Goal: Task Accomplishment & Management: Use online tool/utility

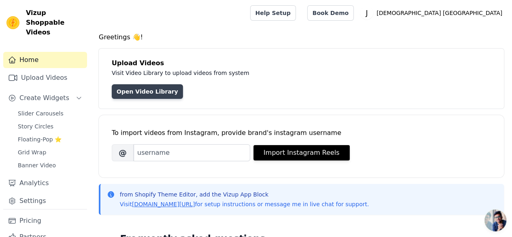
click at [157, 94] on link "Open Video Library" at bounding box center [147, 91] width 71 height 15
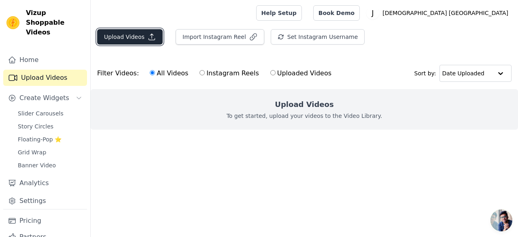
click at [143, 37] on button "Upload Videos" at bounding box center [130, 36] width 66 height 15
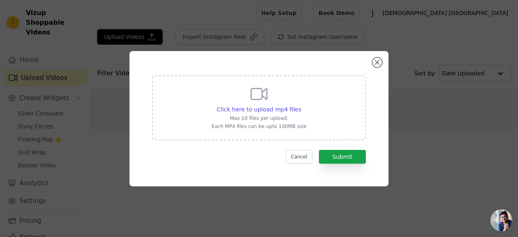
click at [232, 98] on div "Click here to upload mp4 files Max 10 files per upload. Each MP4 files can be u…" at bounding box center [259, 106] width 95 height 45
click at [301, 105] on input "Click here to upload mp4 files Max 10 files per upload. Each MP4 files can be u…" at bounding box center [301, 105] width 0 height 0
type input "C:\fakepath\snapsave-app_3196537081501085040.mp4"
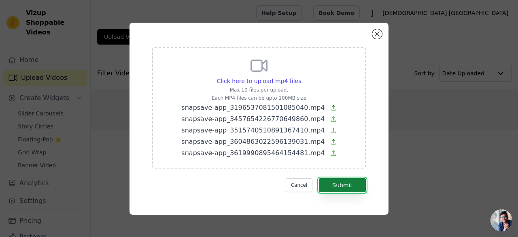
click at [343, 181] on button "Submit" at bounding box center [342, 185] width 47 height 14
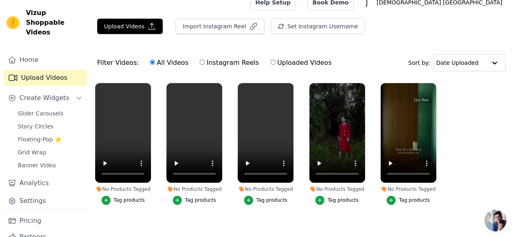
scroll to position [17, 0]
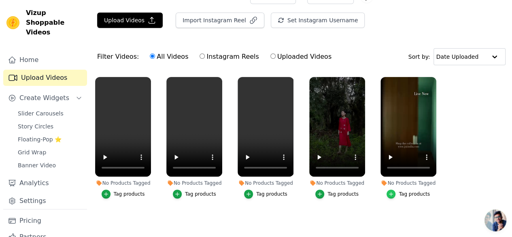
click at [393, 192] on icon "button" at bounding box center [392, 194] width 4 height 4
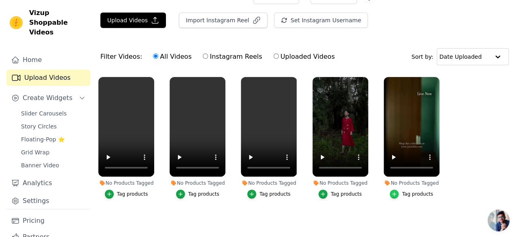
scroll to position [0, 0]
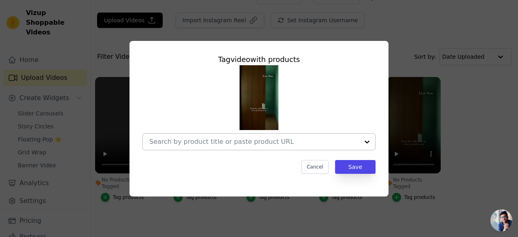
click at [337, 146] on div at bounding box center [254, 142] width 210 height 16
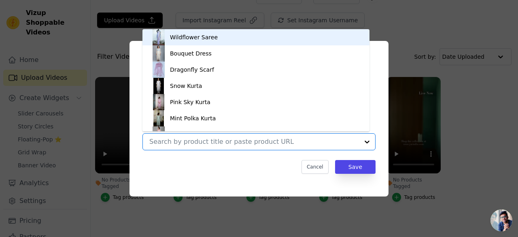
click at [335, 142] on input "No Products Tagged Tag video with products Wildflower Saree Bouquet Dress Drago…" at bounding box center [254, 142] width 210 height 8
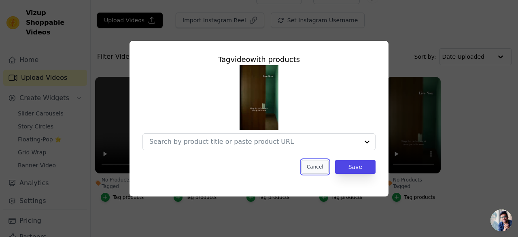
click at [318, 169] on button "Cancel" at bounding box center [315, 167] width 27 height 14
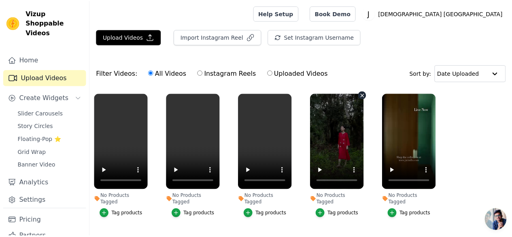
scroll to position [17, 0]
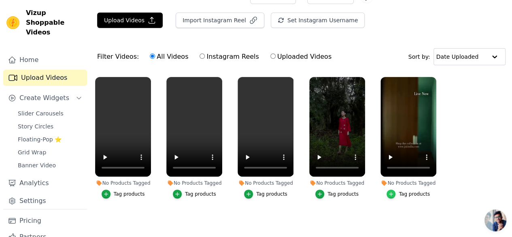
click at [394, 192] on div "button" at bounding box center [391, 194] width 9 height 9
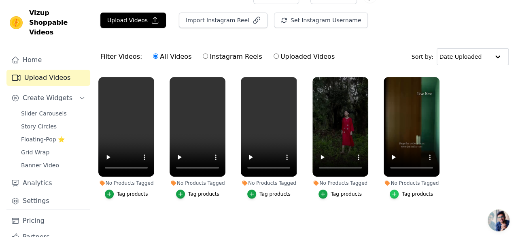
scroll to position [0, 0]
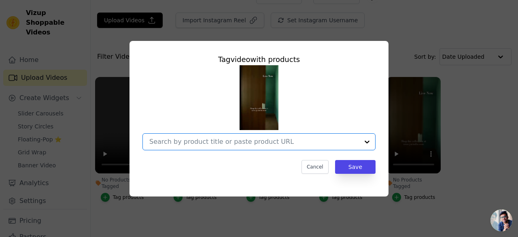
click at [285, 144] on input "No Products Tagged Tag video with products Option undefined, selected. Select i…" at bounding box center [254, 142] width 210 height 8
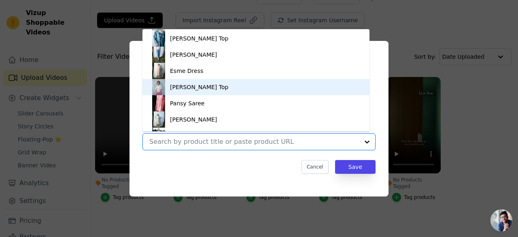
scroll to position [145, 0]
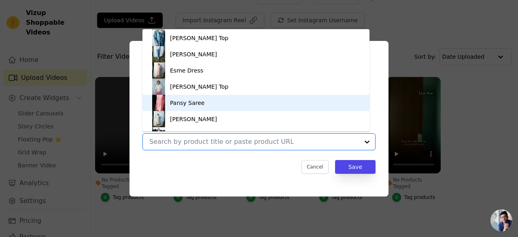
click at [177, 103] on div "Pansy Saree" at bounding box center [187, 103] width 34 height 8
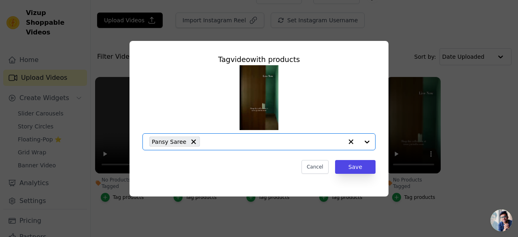
click at [355, 174] on div "Tag video with products Option Pansy Saree, selected. Select is focused, type t…" at bounding box center [259, 113] width 246 height 133
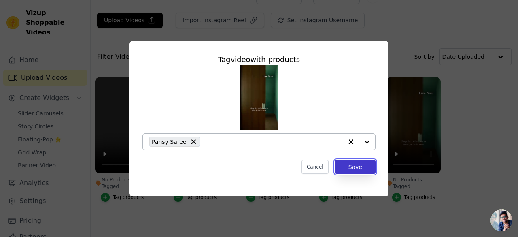
click at [355, 171] on button "Save" at bounding box center [355, 167] width 41 height 14
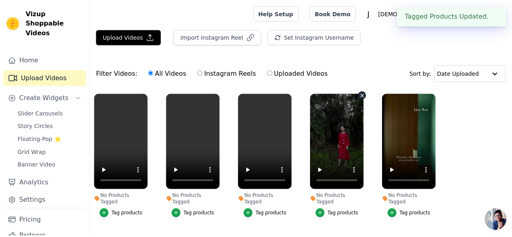
scroll to position [17, 0]
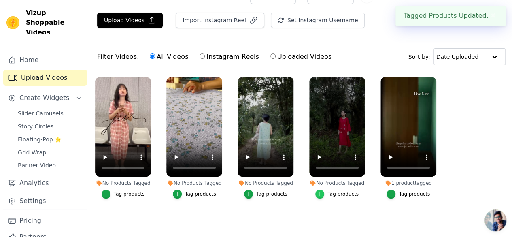
click at [323, 191] on icon "button" at bounding box center [320, 194] width 6 height 6
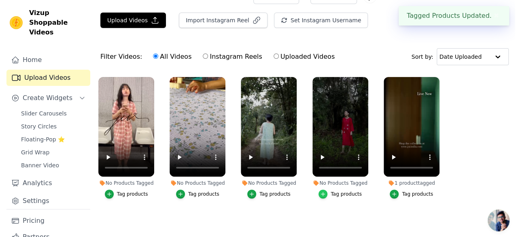
scroll to position [0, 0]
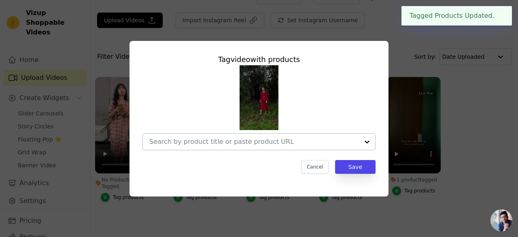
click at [368, 141] on div at bounding box center [367, 142] width 16 height 16
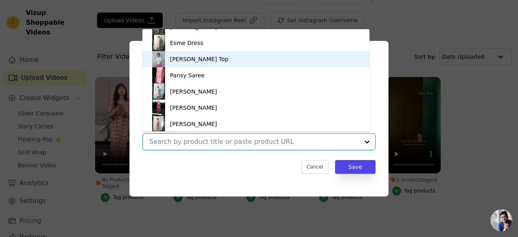
scroll to position [174, 0]
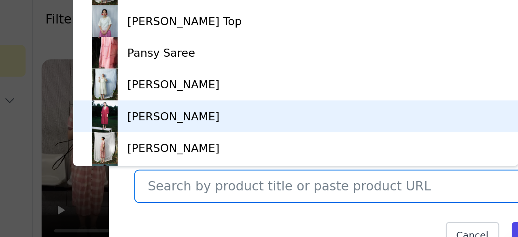
click at [150, 105] on div "Anna Dress" at bounding box center [162, 106] width 47 height 8
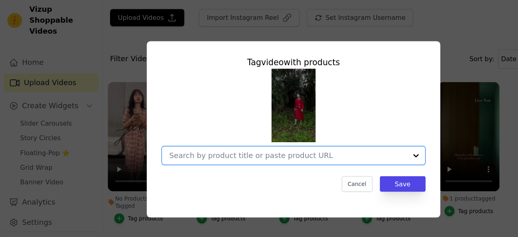
click at [354, 144] on input "No Products Tagged Tag video with products Option undefined, selected. Select i…" at bounding box center [254, 142] width 210 height 8
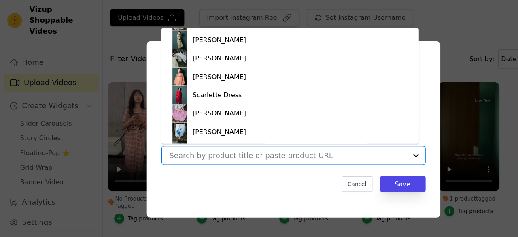
scroll to position [273, 0]
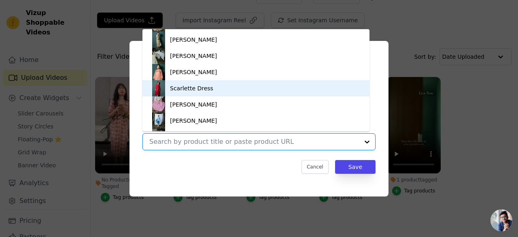
click at [250, 87] on div "Scarlette Dress" at bounding box center [256, 88] width 211 height 16
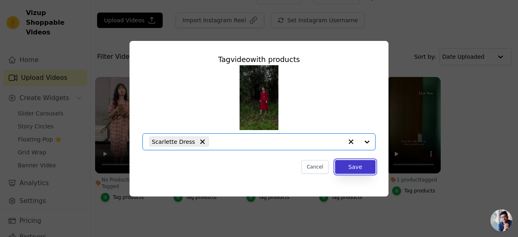
click at [345, 170] on button "Save" at bounding box center [355, 167] width 41 height 14
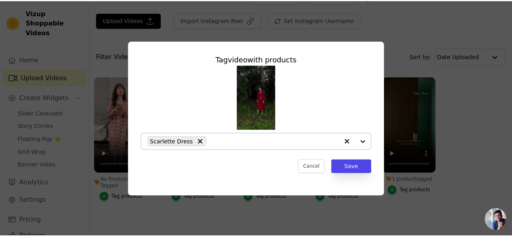
scroll to position [17, 0]
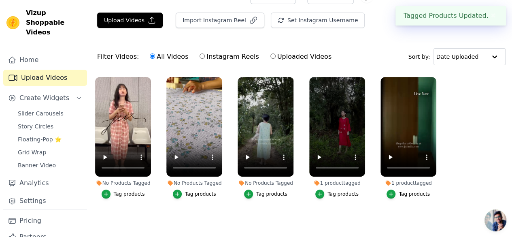
click at [255, 190] on button "Tag products" at bounding box center [265, 194] width 43 height 9
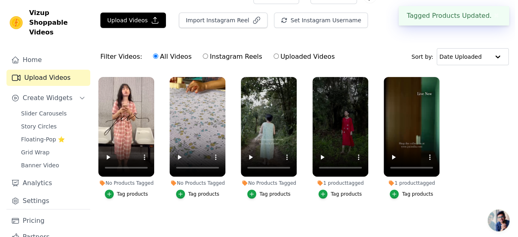
scroll to position [0, 0]
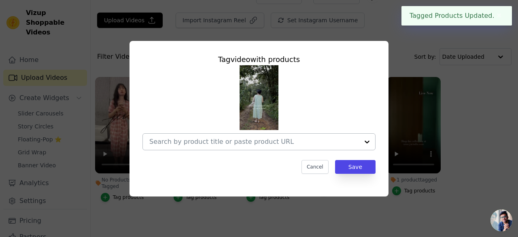
click at [314, 147] on div at bounding box center [254, 142] width 210 height 16
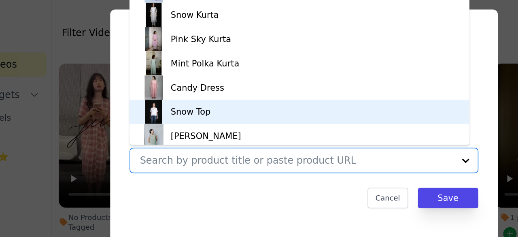
scroll to position [70, 0]
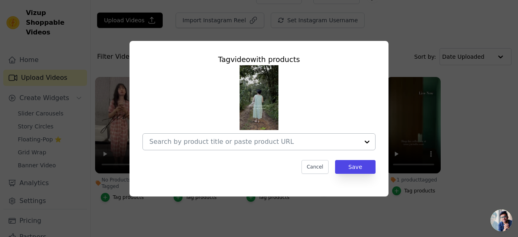
click at [223, 185] on div "Tag video with products Cancel Save" at bounding box center [259, 119] width 259 height 156
click at [329, 135] on div at bounding box center [254, 142] width 210 height 16
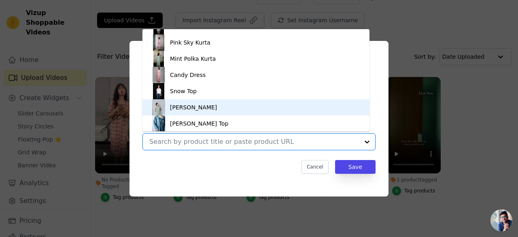
scroll to position [60, 0]
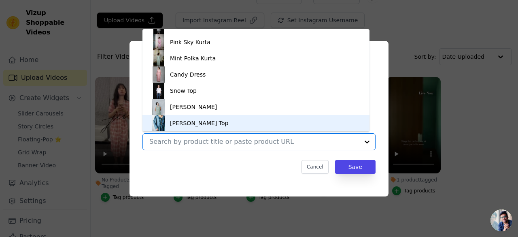
click at [164, 115] on img at bounding box center [159, 123] width 16 height 16
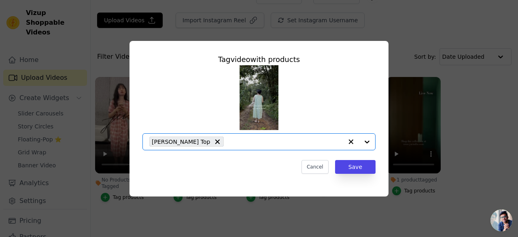
drag, startPoint x: 231, startPoint y: 142, endPoint x: 184, endPoint y: 141, distance: 47.0
click at [184, 141] on div "Agnes Top" at bounding box center [246, 142] width 194 height 16
click at [184, 141] on input "No Products Tagged Tag video with products Option undefined, selected. Select i…" at bounding box center [254, 142] width 210 height 8
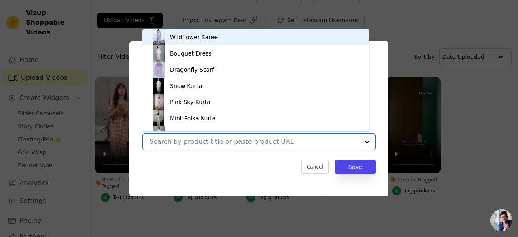
click at [184, 141] on input "No Products Tagged Tag video with products Wildflower Saree Bouquet Dress Drago…" at bounding box center [254, 142] width 210 height 8
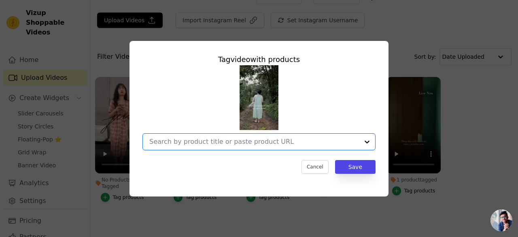
click at [184, 141] on input "No Products Tagged Tag video with products Option undefined, selected. Select i…" at bounding box center [254, 142] width 210 height 8
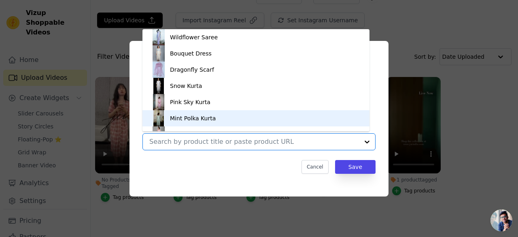
scroll to position [65, 0]
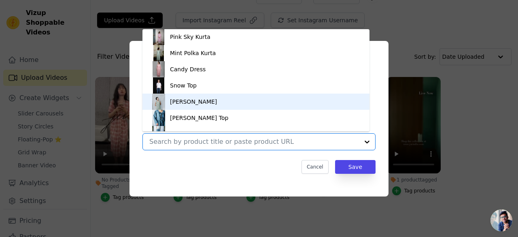
click at [194, 102] on div "Emily Dress" at bounding box center [193, 102] width 47 height 8
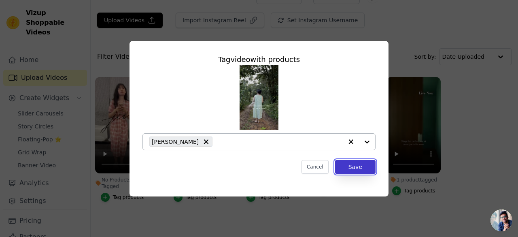
click at [350, 165] on button "Save" at bounding box center [355, 167] width 41 height 14
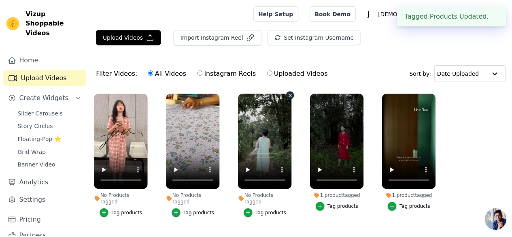
scroll to position [17, 0]
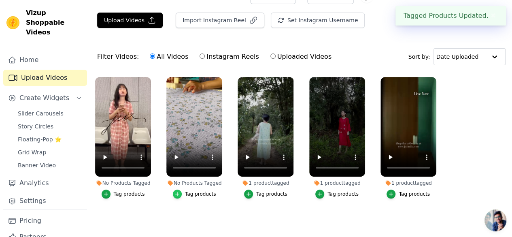
click at [179, 191] on icon "button" at bounding box center [178, 194] width 6 height 6
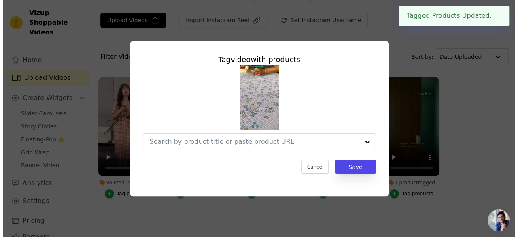
scroll to position [0, 0]
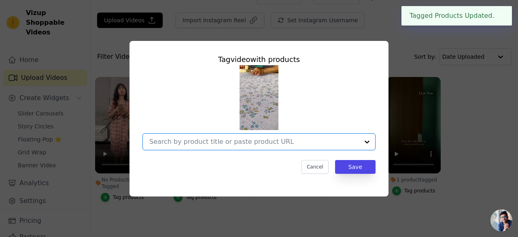
click at [295, 139] on input "No Products Tagged Tag video with products Option undefined, selected. Select i…" at bounding box center [254, 142] width 210 height 8
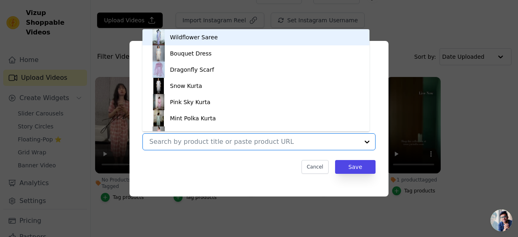
scroll to position [11, 0]
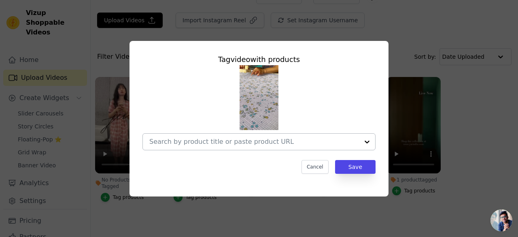
click at [250, 180] on div "Tag video with products Cancel Save" at bounding box center [259, 119] width 259 height 156
click at [323, 165] on button "Cancel" at bounding box center [315, 167] width 27 height 14
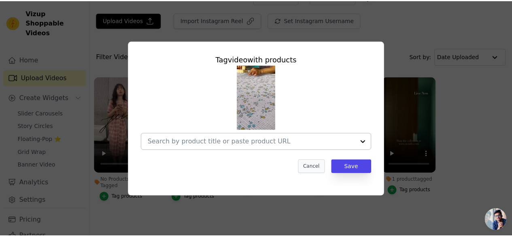
scroll to position [17, 0]
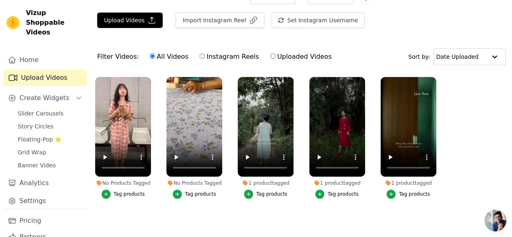
click at [189, 191] on div "Tag products" at bounding box center [200, 194] width 31 height 6
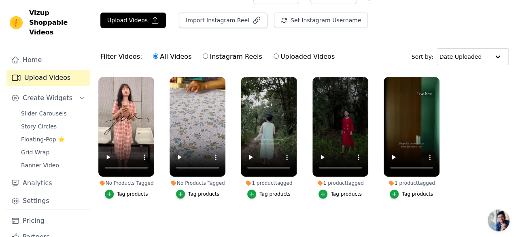
scroll to position [0, 0]
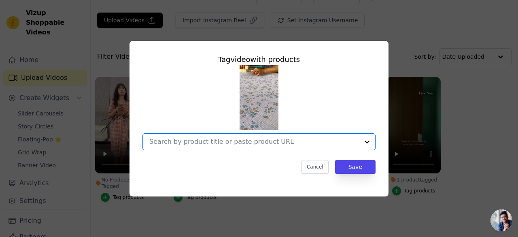
click at [305, 140] on input "No Products Tagged Tag video with products Option undefined, selected. Select i…" at bounding box center [254, 142] width 210 height 8
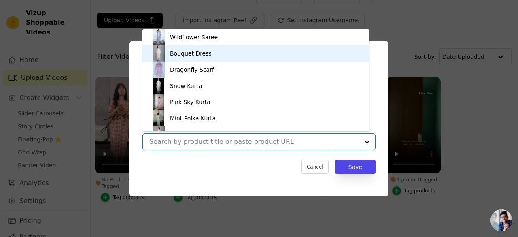
click at [218, 51] on div "Bouquet Dress" at bounding box center [256, 53] width 211 height 16
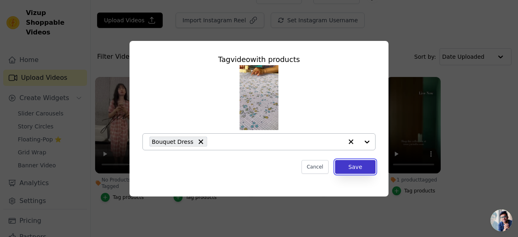
click at [348, 168] on button "Save" at bounding box center [355, 167] width 41 height 14
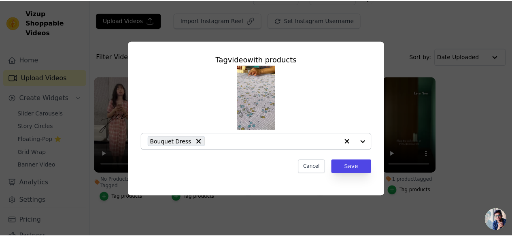
scroll to position [17, 0]
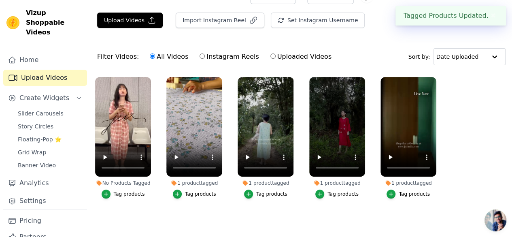
click at [111, 190] on button "Tag products" at bounding box center [123, 194] width 43 height 9
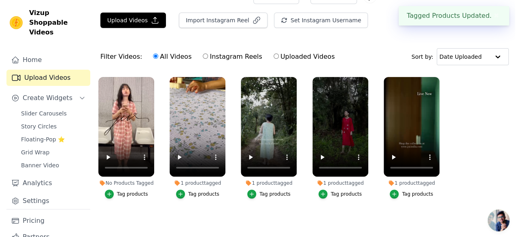
scroll to position [0, 0]
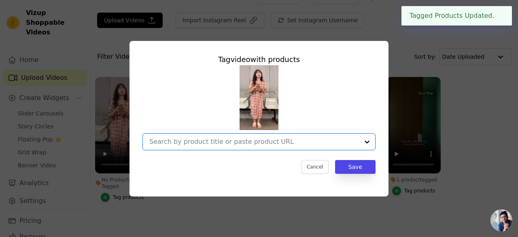
click at [304, 142] on input "No Products Tagged Tag video with products Option undefined, selected. Select i…" at bounding box center [254, 142] width 210 height 8
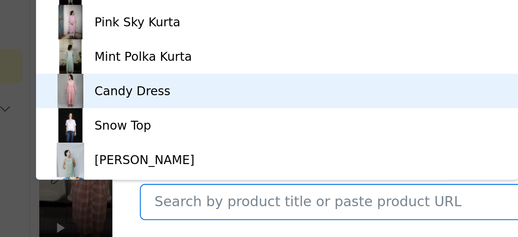
scroll to position [60, 0]
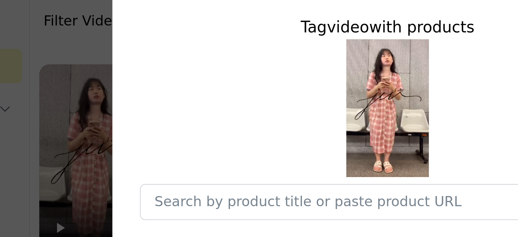
click at [113, 143] on div "Tag video with products Cancel Save" at bounding box center [259, 118] width 493 height 181
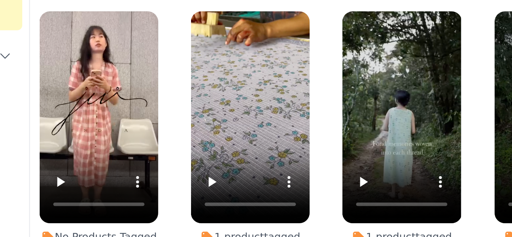
scroll to position [17, 0]
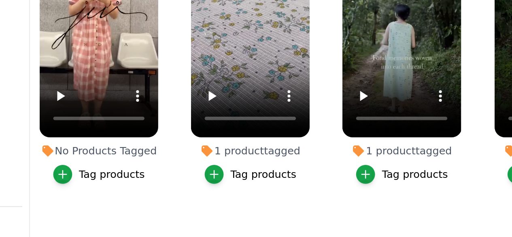
click at [115, 191] on div "Tag products" at bounding box center [129, 194] width 31 height 6
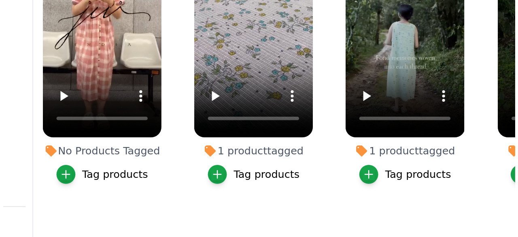
scroll to position [0, 0]
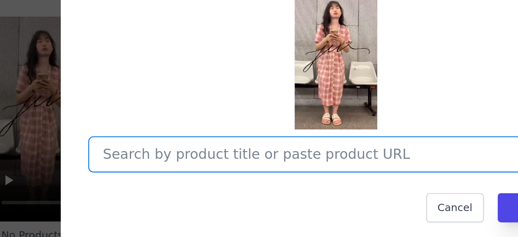
click at [237, 139] on input "No Products Tagged Tag video with products Option undefined, selected. Select i…" at bounding box center [254, 142] width 210 height 8
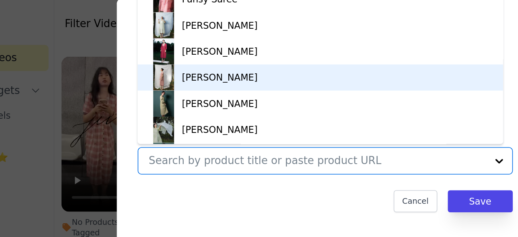
scroll to position [208, 0]
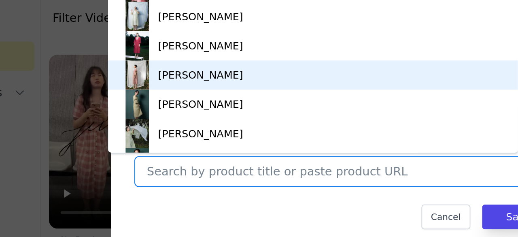
click at [162, 86] on div "Katniss Dress" at bounding box center [179, 88] width 47 height 8
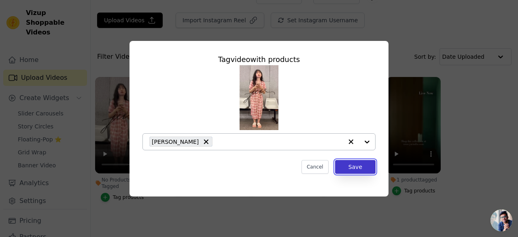
click at [367, 167] on button "Save" at bounding box center [355, 167] width 41 height 14
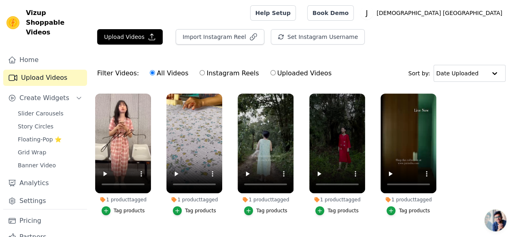
scroll to position [17, 0]
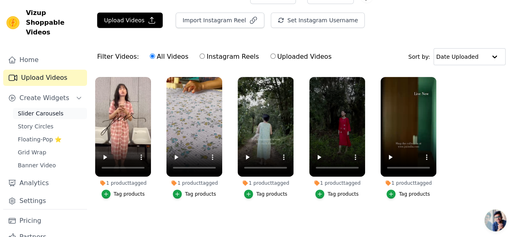
drag, startPoint x: 52, startPoint y: 88, endPoint x: 39, endPoint y: 105, distance: 20.7
click at [39, 105] on div "Home Upload Videos Create Widgets Slider Carousels Story Circles Floating-Pop ⭐…" at bounding box center [45, 130] width 84 height 157
click at [39, 109] on span "Slider Carousels" at bounding box center [41, 113] width 46 height 8
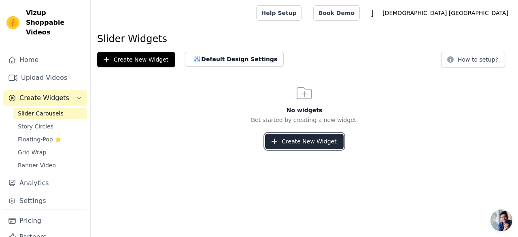
click at [273, 139] on icon "button" at bounding box center [275, 141] width 8 height 8
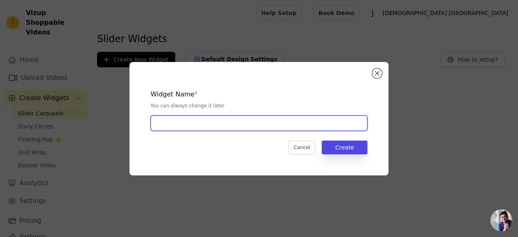
click at [199, 128] on input "text" at bounding box center [259, 122] width 217 height 15
click at [190, 122] on input "text" at bounding box center [259, 122] width 217 height 15
type input "slider"
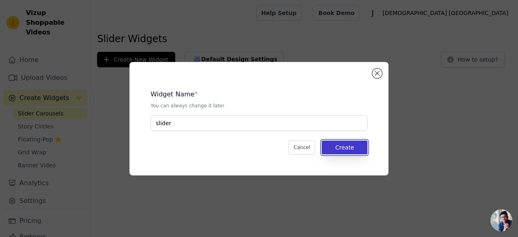
click at [353, 148] on button "Create" at bounding box center [345, 148] width 46 height 14
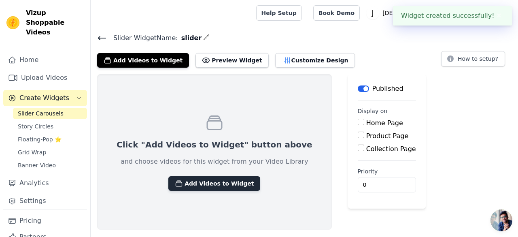
click at [208, 179] on button "Add Videos to Widget" at bounding box center [215, 183] width 92 height 15
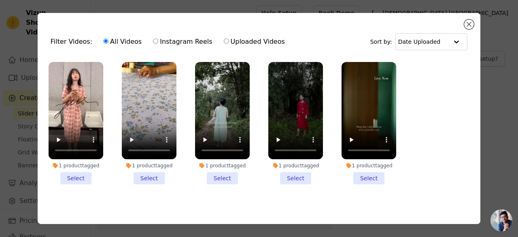
click at [367, 176] on li "1 product tagged Select" at bounding box center [369, 123] width 55 height 122
click at [0, 0] on input "1 product tagged Select" at bounding box center [0, 0] width 0 height 0
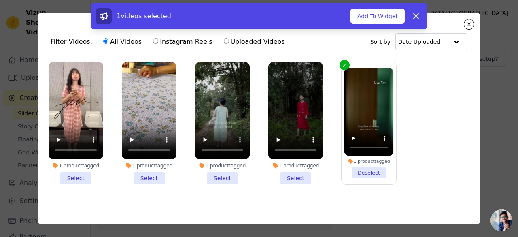
click at [299, 175] on li "1 product tagged Select" at bounding box center [296, 123] width 55 height 122
click at [0, 0] on input "1 product tagged Select" at bounding box center [0, 0] width 0 height 0
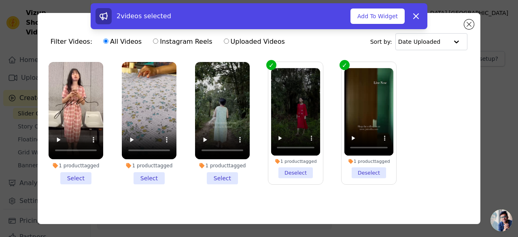
click at [226, 177] on li "1 product tagged Select" at bounding box center [222, 123] width 55 height 122
click at [0, 0] on input "1 product tagged Select" at bounding box center [0, 0] width 0 height 0
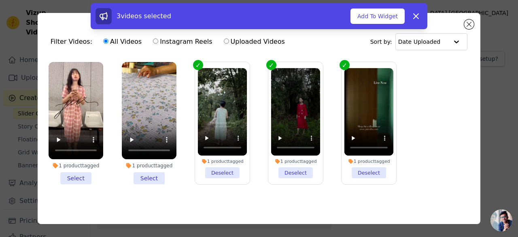
click at [140, 176] on li "1 product tagged Select" at bounding box center [149, 123] width 55 height 122
click at [0, 0] on input "1 product tagged Select" at bounding box center [0, 0] width 0 height 0
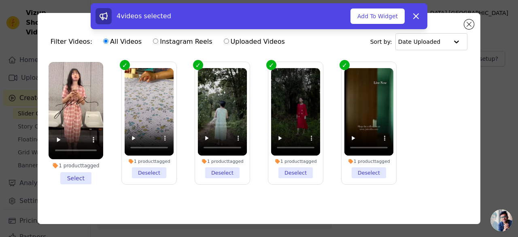
click at [69, 176] on li "1 product tagged Select" at bounding box center [76, 123] width 55 height 122
click at [0, 0] on input "1 product tagged Select" at bounding box center [0, 0] width 0 height 0
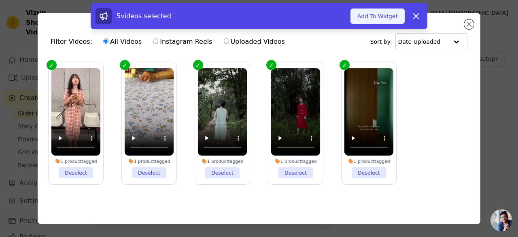
click at [392, 17] on button "Add To Widget" at bounding box center [378, 16] width 54 height 15
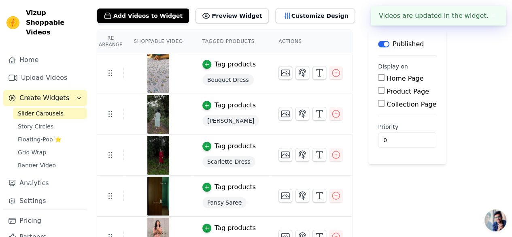
scroll to position [45, 0]
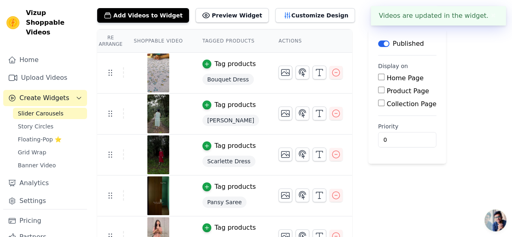
click at [378, 78] on input "Home Page" at bounding box center [381, 77] width 6 height 6
checkbox input "true"
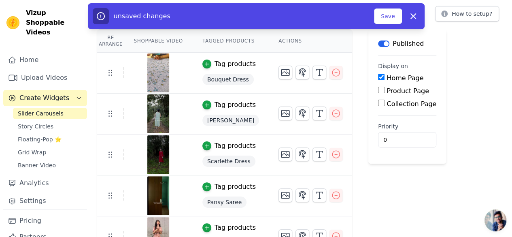
click at [378, 90] on input "Product Page" at bounding box center [381, 90] width 6 height 6
checkbox input "true"
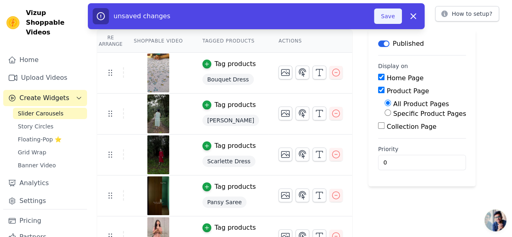
click at [388, 16] on button "Save" at bounding box center [388, 16] width 28 height 15
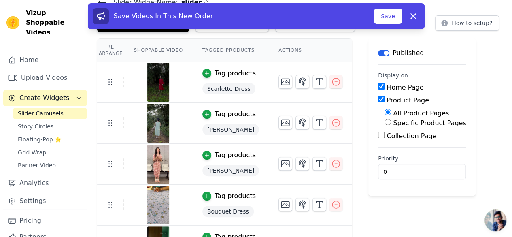
scroll to position [36, 0]
click at [395, 11] on button "Save" at bounding box center [388, 16] width 28 height 15
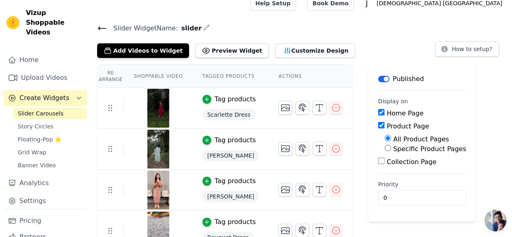
scroll to position [10, 0]
click at [224, 51] on button "Preview Widget" at bounding box center [232, 50] width 73 height 15
click at [275, 53] on button "Customize Design" at bounding box center [315, 50] width 80 height 15
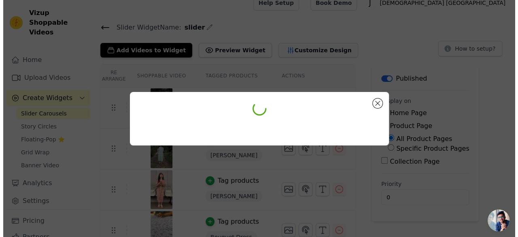
scroll to position [0, 0]
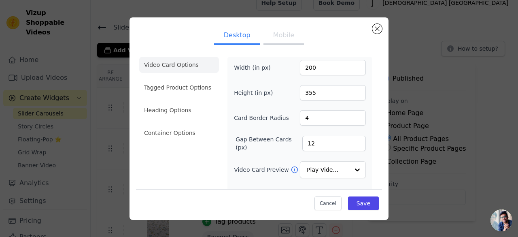
click at [275, 34] on button "Mobile" at bounding box center [284, 36] width 41 height 18
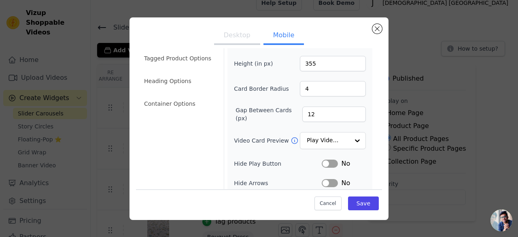
scroll to position [30, 0]
click at [349, 139] on div at bounding box center [357, 140] width 16 height 16
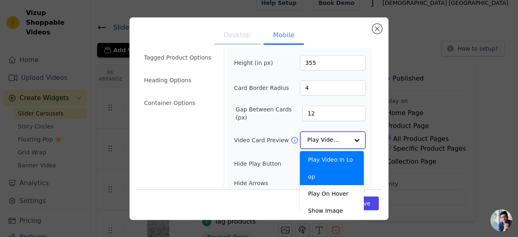
click at [331, 143] on input "Video Card Preview" at bounding box center [328, 140] width 42 height 16
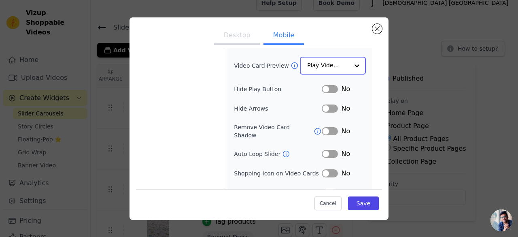
scroll to position [106, 0]
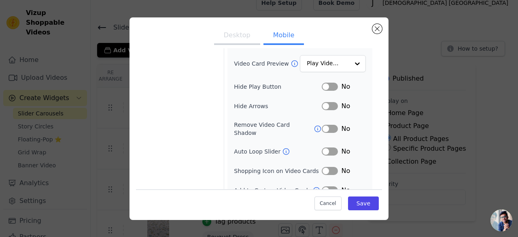
click at [323, 147] on button "Label" at bounding box center [330, 151] width 16 height 8
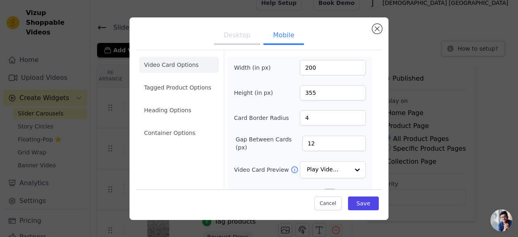
scroll to position [129, 0]
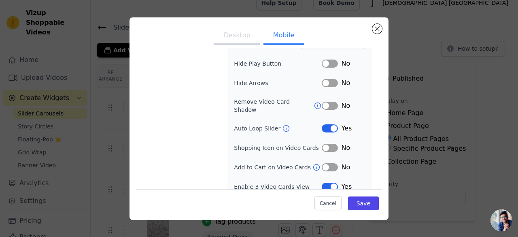
click at [325, 183] on button "Label" at bounding box center [330, 187] width 16 height 8
click at [327, 183] on button "Label" at bounding box center [330, 187] width 16 height 8
click at [351, 206] on button "Save" at bounding box center [363, 203] width 31 height 14
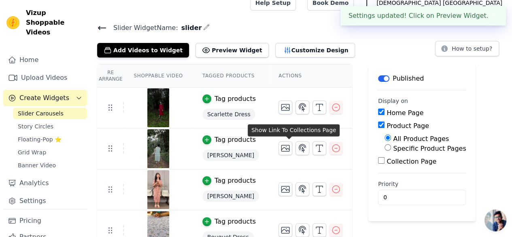
scroll to position [5, 0]
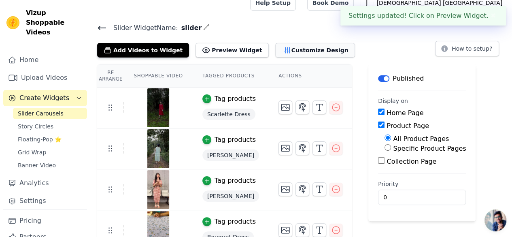
click at [284, 53] on icon "button" at bounding box center [288, 50] width 8 height 8
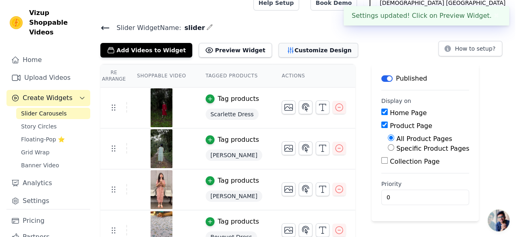
scroll to position [0, 0]
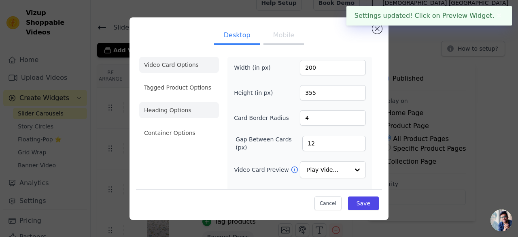
click at [169, 110] on li "Heading Options" at bounding box center [179, 110] width 80 height 16
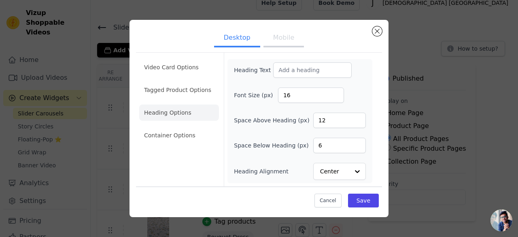
click at [171, 115] on li "Heading Options" at bounding box center [179, 113] width 80 height 16
click at [142, 142] on li "Container Options" at bounding box center [179, 135] width 80 height 16
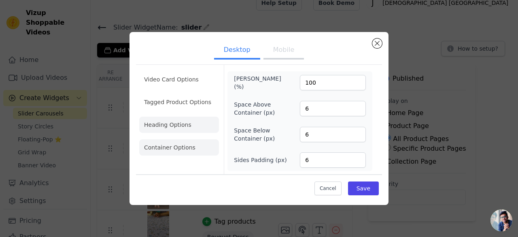
click at [159, 118] on li "Heading Options" at bounding box center [179, 125] width 80 height 16
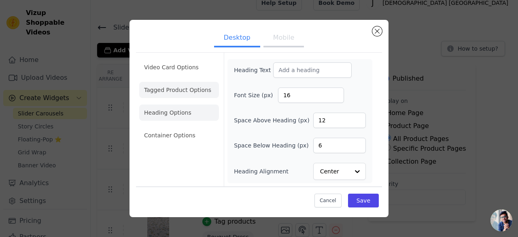
click at [190, 92] on li "Tagged Product Options" at bounding box center [179, 90] width 80 height 16
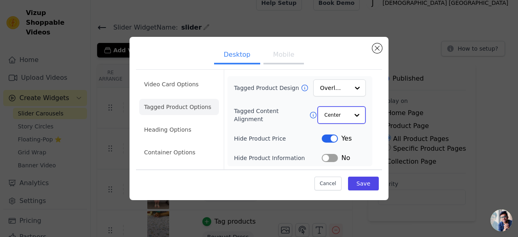
click at [356, 115] on div at bounding box center [357, 115] width 16 height 16
click at [346, 93] on input "Tagged Product Design" at bounding box center [335, 88] width 28 height 16
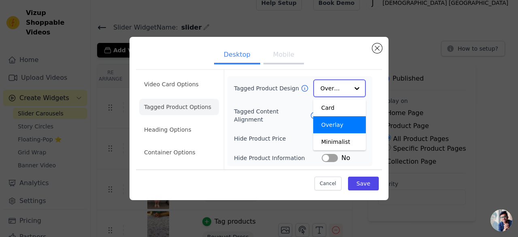
click at [346, 93] on input "Tagged Product Design" at bounding box center [335, 88] width 28 height 16
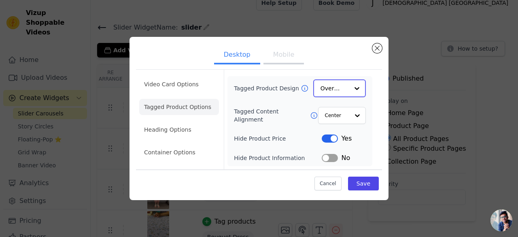
click at [346, 93] on input "Tagged Product Design" at bounding box center [335, 88] width 28 height 16
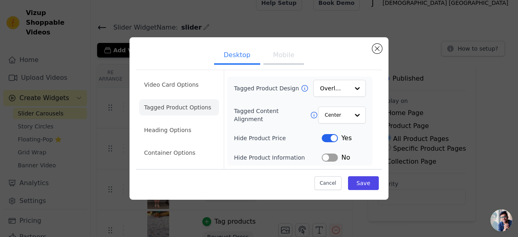
click at [342, 63] on ul "Desktop Mobile" at bounding box center [259, 56] width 246 height 24
click at [282, 51] on button "Mobile" at bounding box center [284, 56] width 41 height 18
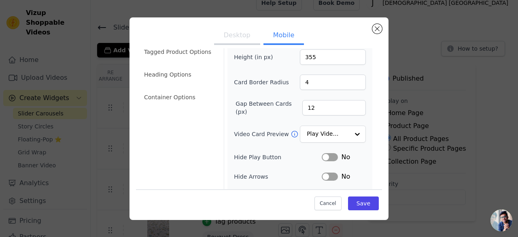
scroll to position [30, 0]
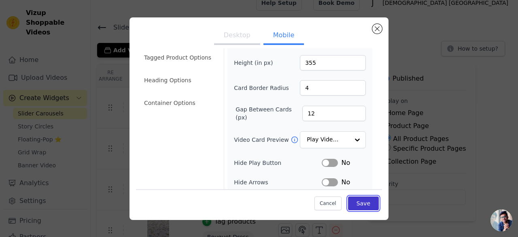
click at [355, 198] on button "Save" at bounding box center [363, 203] width 31 height 14
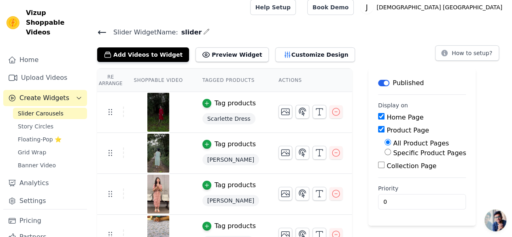
scroll to position [2, 0]
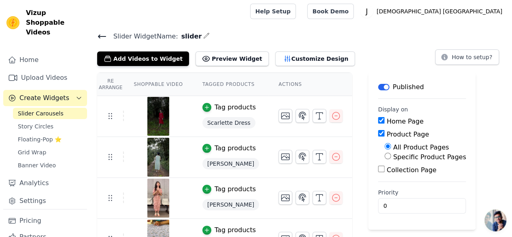
click at [149, 83] on th "Shoppable Video" at bounding box center [158, 84] width 68 height 23
click at [209, 81] on th "Tagged Products" at bounding box center [231, 84] width 76 height 23
click at [101, 34] on icon at bounding box center [102, 37] width 10 height 10
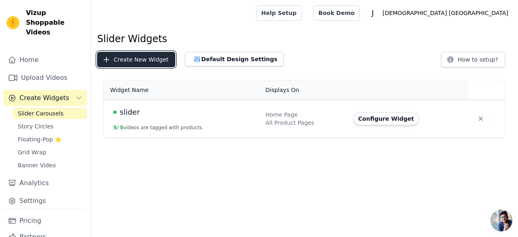
click at [133, 62] on button "Create New Widget" at bounding box center [136, 59] width 78 height 15
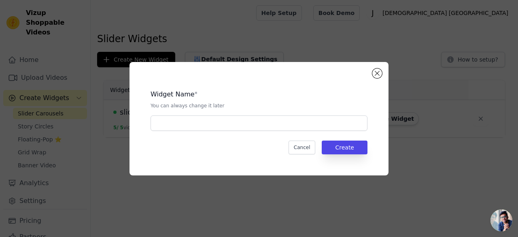
click at [382, 74] on div "Widget Name * You can always change it later Cancel Create" at bounding box center [259, 118] width 259 height 113
click at [376, 75] on button "Close modal" at bounding box center [378, 73] width 10 height 10
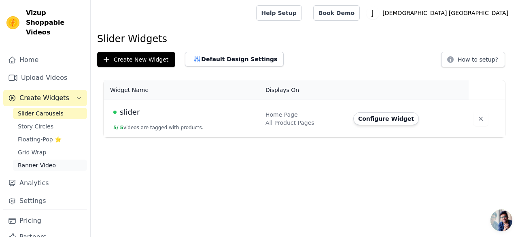
click at [46, 161] on span "Banner Video" at bounding box center [37, 165] width 38 height 8
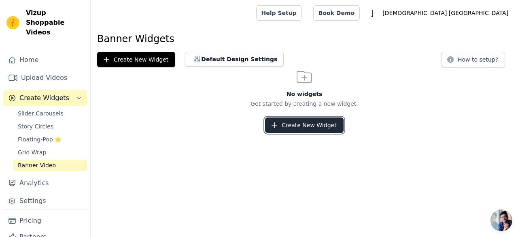
click at [316, 122] on button "Create New Widget" at bounding box center [304, 124] width 78 height 15
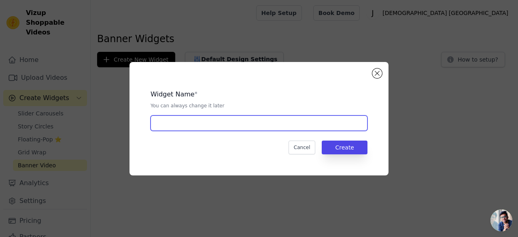
click at [226, 123] on input "text" at bounding box center [259, 122] width 217 height 15
type input "banner"
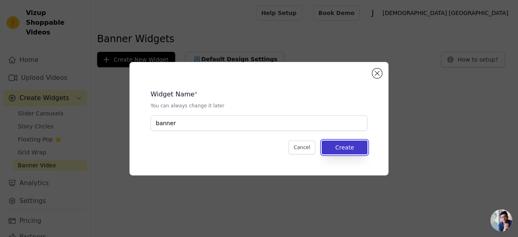
click at [344, 151] on button "Create" at bounding box center [345, 148] width 46 height 14
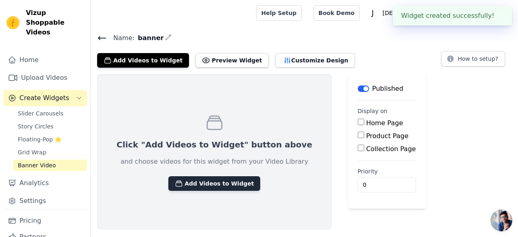
click at [206, 182] on button "Add Videos to Widget" at bounding box center [215, 183] width 92 height 15
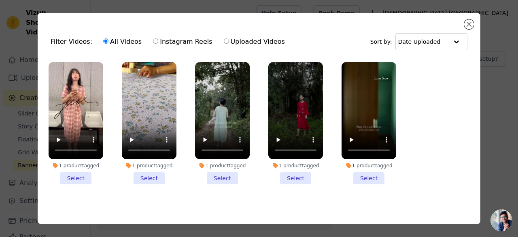
click at [359, 175] on li "1 product tagged Select" at bounding box center [369, 123] width 55 height 122
click at [0, 0] on input "1 product tagged Select" at bounding box center [0, 0] width 0 height 0
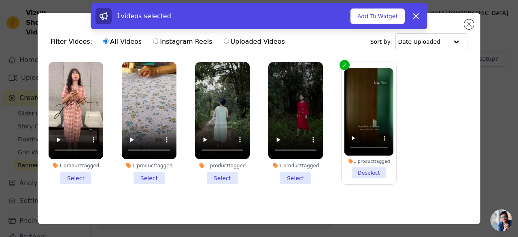
click at [293, 178] on li "1 product tagged Select" at bounding box center [296, 123] width 55 height 122
click at [0, 0] on input "1 product tagged Select" at bounding box center [0, 0] width 0 height 0
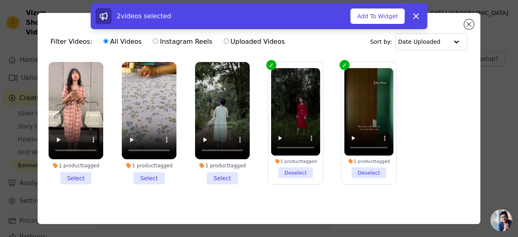
click at [232, 175] on li "1 product tagged Select" at bounding box center [222, 123] width 55 height 122
click at [0, 0] on input "1 product tagged Select" at bounding box center [0, 0] width 0 height 0
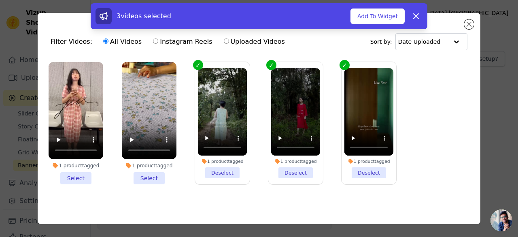
click at [164, 176] on li "1 product tagged Select" at bounding box center [149, 123] width 55 height 122
click at [0, 0] on input "1 product tagged Select" at bounding box center [0, 0] width 0 height 0
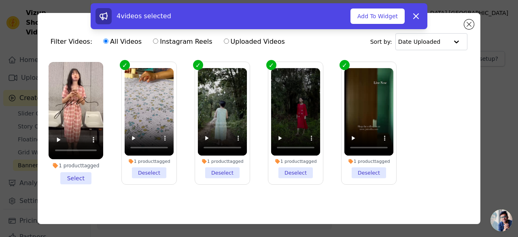
click at [70, 176] on li "1 product tagged Select" at bounding box center [76, 123] width 55 height 122
click at [0, 0] on input "1 product tagged Select" at bounding box center [0, 0] width 0 height 0
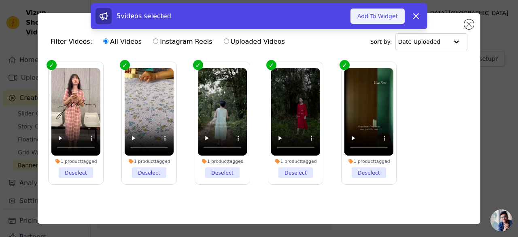
click at [382, 17] on button "Add To Widget" at bounding box center [378, 16] width 54 height 15
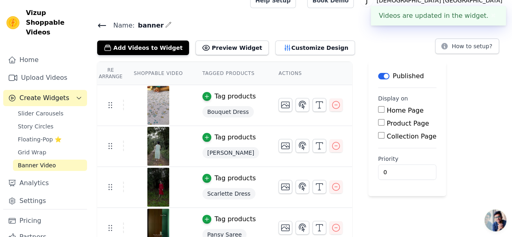
scroll to position [63, 0]
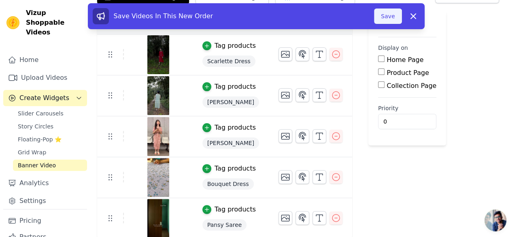
click at [394, 18] on button "Save" at bounding box center [388, 16] width 28 height 15
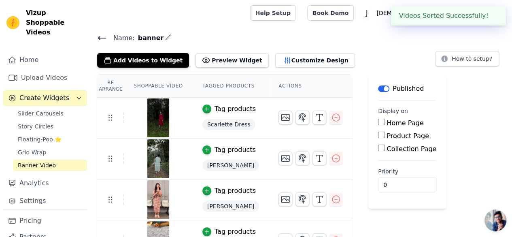
scroll to position [7, 0]
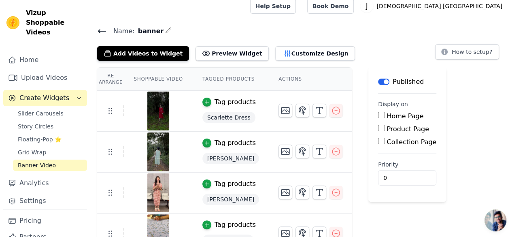
click at [378, 115] on input "Home Page" at bounding box center [381, 115] width 6 height 6
checkbox input "true"
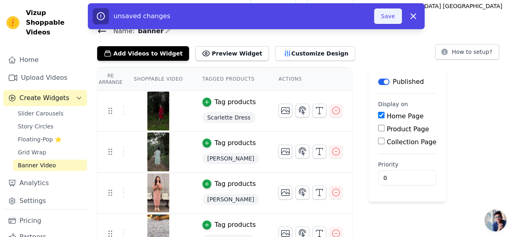
click at [386, 20] on button "Save" at bounding box center [388, 16] width 28 height 15
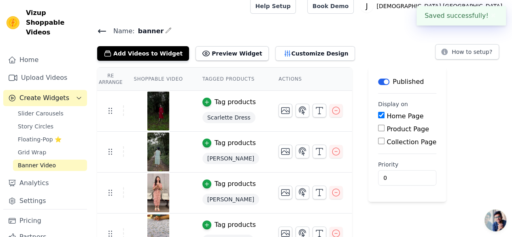
click at [378, 132] on div "Product Page" at bounding box center [407, 129] width 58 height 10
click at [378, 128] on input "Product Page" at bounding box center [381, 128] width 6 height 6
checkbox input "true"
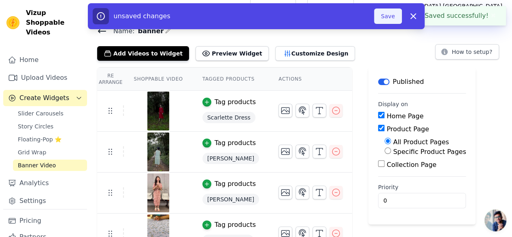
click at [398, 13] on button "Save" at bounding box center [388, 16] width 28 height 15
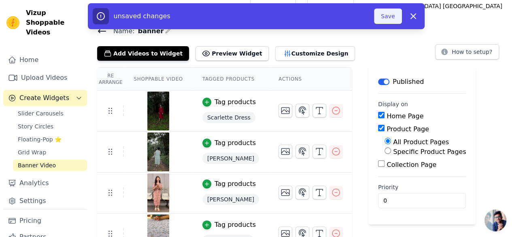
click at [396, 17] on button "Save" at bounding box center [388, 16] width 28 height 15
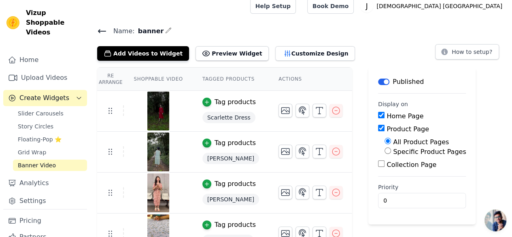
scroll to position [0, 0]
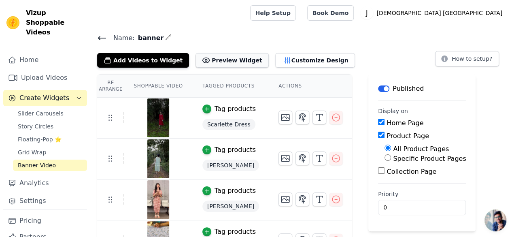
click at [228, 60] on button "Preview Widget" at bounding box center [232, 60] width 73 height 15
click at [34, 109] on span "Slider Carousels" at bounding box center [41, 113] width 46 height 8
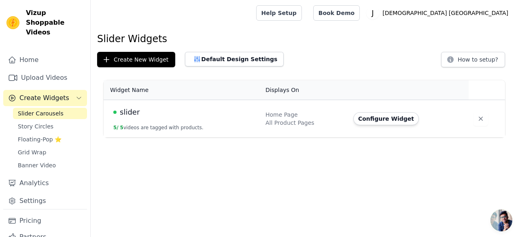
click at [178, 114] on div "slider" at bounding box center [184, 112] width 143 height 11
click at [371, 120] on button "Configure Widget" at bounding box center [387, 118] width 66 height 13
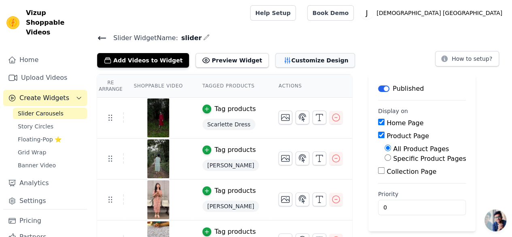
click at [284, 61] on icon "button" at bounding box center [288, 60] width 8 height 8
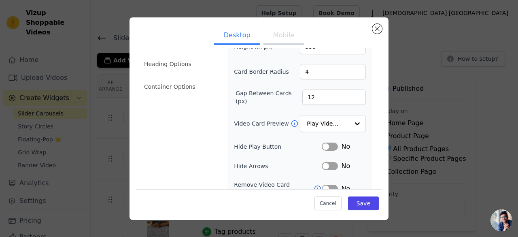
scroll to position [48, 0]
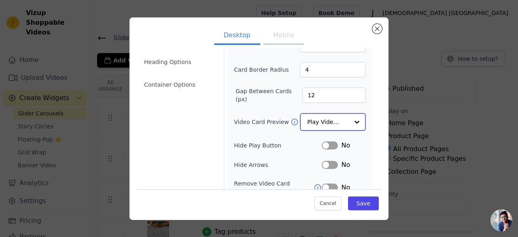
click at [350, 121] on div at bounding box center [357, 122] width 16 height 16
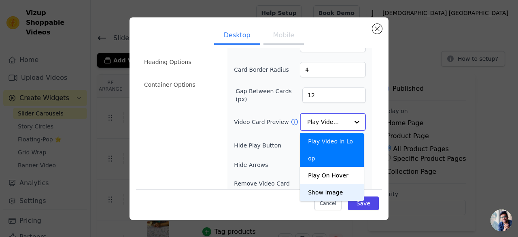
scroll to position [86, 0]
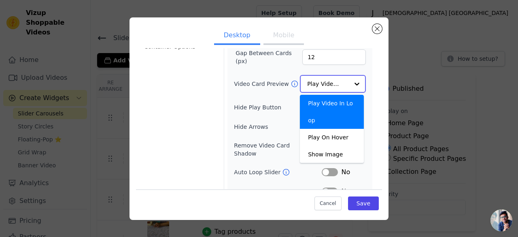
click at [339, 77] on input "Video Card Preview" at bounding box center [328, 84] width 42 height 16
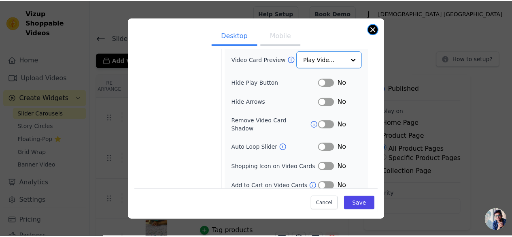
scroll to position [110, 0]
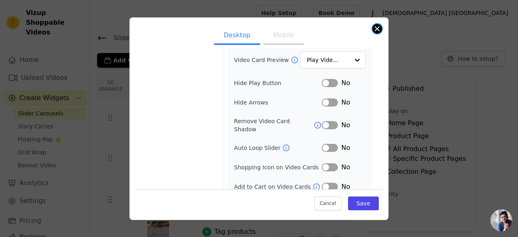
click at [380, 28] on button "Close modal" at bounding box center [378, 29] width 10 height 10
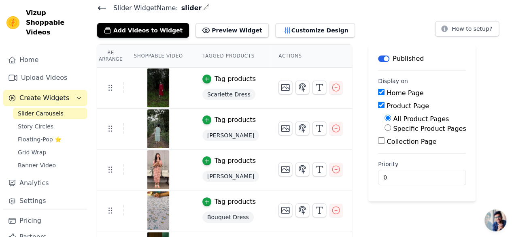
scroll to position [26, 0]
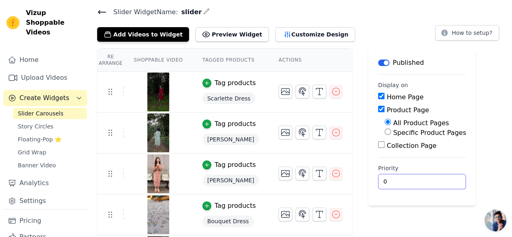
click at [379, 177] on input "0" at bounding box center [422, 181] width 88 height 15
click at [352, 120] on div "Re Arrange Shoppable Video Tagged Products Actions Tag products Scarlette Dress…" at bounding box center [302, 162] width 422 height 228
click at [275, 32] on button "Customize Design" at bounding box center [315, 34] width 80 height 15
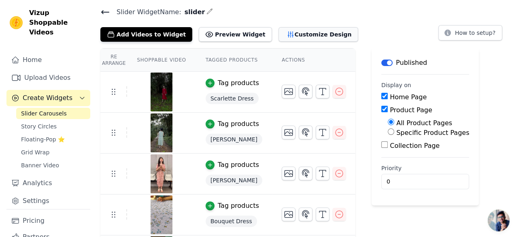
scroll to position [0, 0]
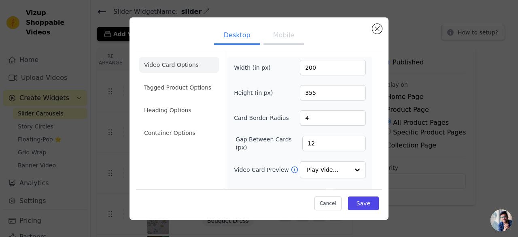
click at [281, 30] on button "Mobile" at bounding box center [284, 36] width 41 height 18
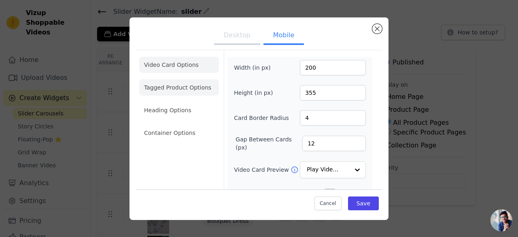
drag, startPoint x: 278, startPoint y: 34, endPoint x: 182, endPoint y: 87, distance: 109.3
click at [182, 87] on div "Desktop Mobile Video Card Options Tagged Product Options Heading Options Contai…" at bounding box center [259, 188] width 246 height 328
click at [182, 87] on li "Tagged Product Options" at bounding box center [179, 87] width 80 height 16
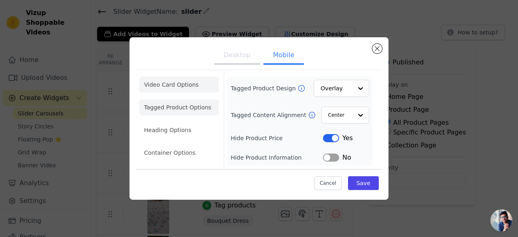
click at [183, 84] on li "Video Card Options" at bounding box center [179, 85] width 80 height 16
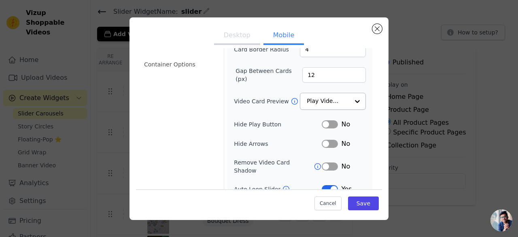
scroll to position [129, 0]
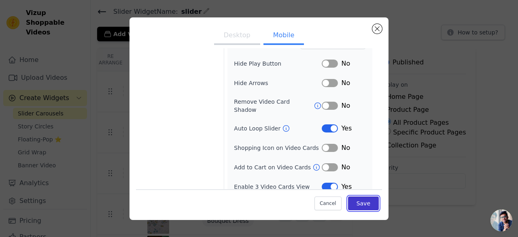
click at [348, 203] on button "Save" at bounding box center [363, 203] width 31 height 14
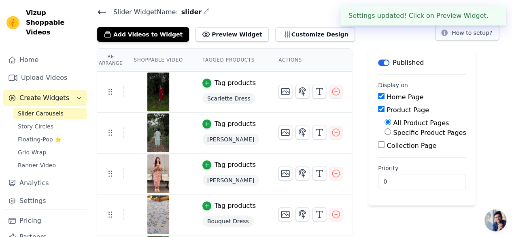
scroll to position [14, 0]
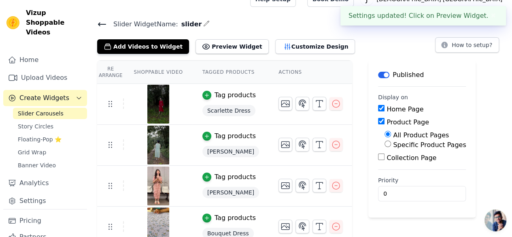
click at [508, 219] on div "Re Arrange Shoppable Video Tagged Products Actions Tag products Scarlette Dress…" at bounding box center [302, 174] width 422 height 228
click at [494, 220] on span "Open chat" at bounding box center [496, 220] width 22 height 22
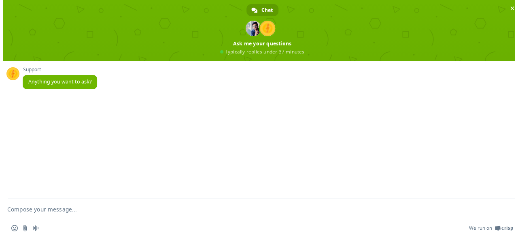
scroll to position [0, 0]
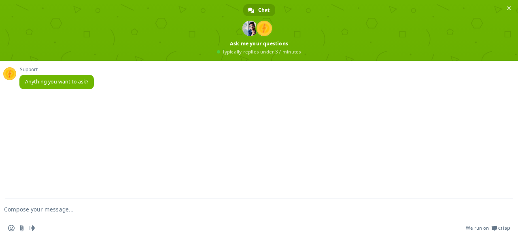
click at [76, 211] on textarea "Compose your message..." at bounding box center [246, 209] width 484 height 7
type textarea "hey"
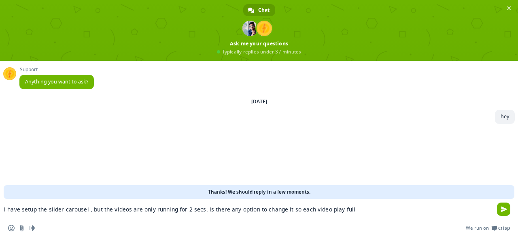
type textarea "i have setup the slider carousel , but the videos are only running for 2 secs, …"
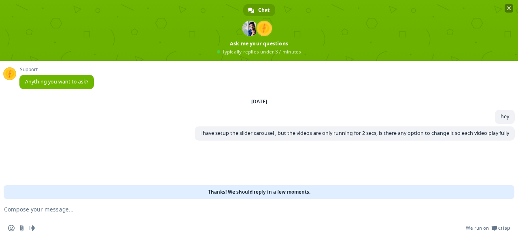
click at [508, 11] on span "Close chat" at bounding box center [509, 8] width 9 height 9
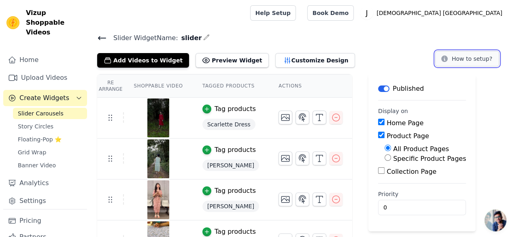
click at [456, 55] on button "How to setup?" at bounding box center [467, 58] width 64 height 15
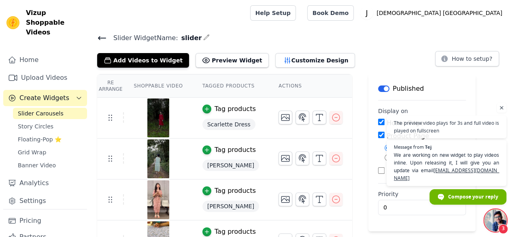
click at [490, 214] on span "Open chat" at bounding box center [496, 220] width 22 height 22
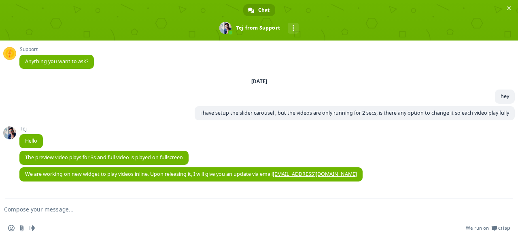
click at [111, 203] on form at bounding box center [250, 210] width 484 height 22
click at [45, 214] on form at bounding box center [250, 210] width 484 height 22
click at [62, 207] on textarea "Compose your message..." at bounding box center [246, 209] width 484 height 7
type textarea "yeah you should definetely change this"
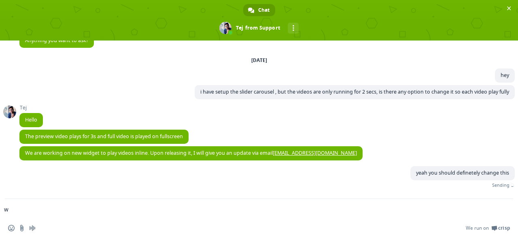
scroll to position [13, 0]
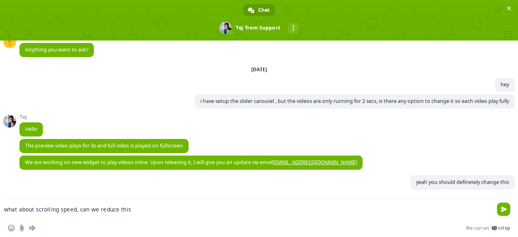
type textarea "what about scrolling speed, can we reduce this?"
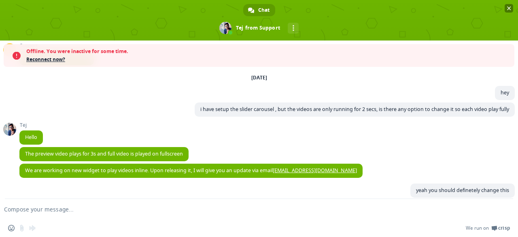
scroll to position [81, 0]
